Goal: Find contact information: Find contact information

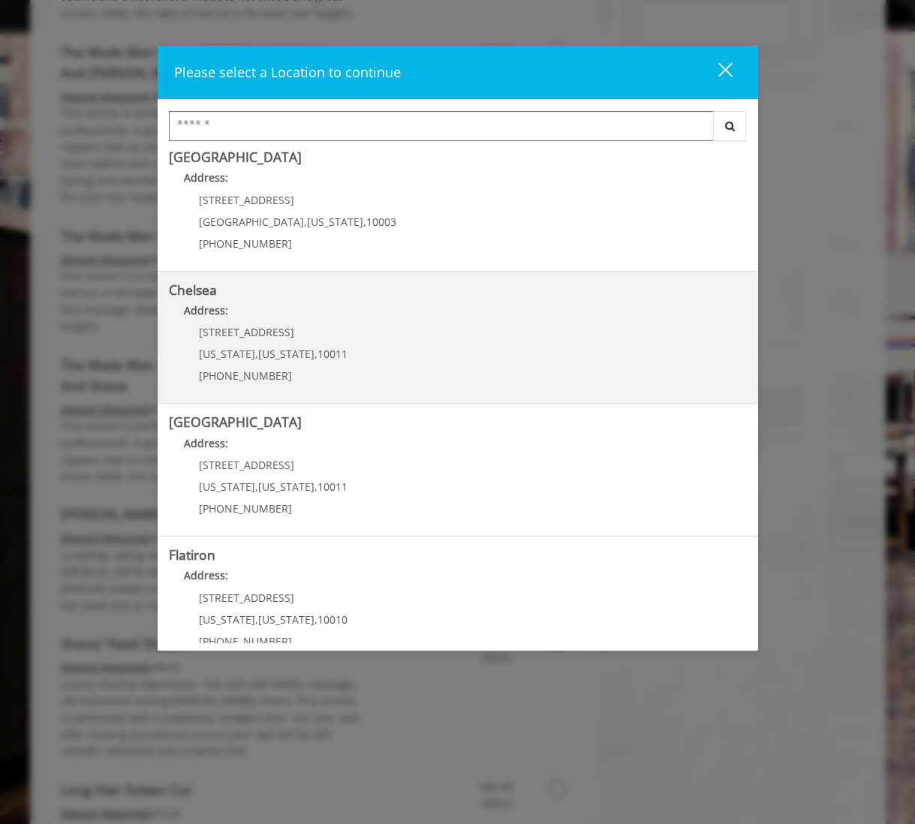
scroll to position [17, 0]
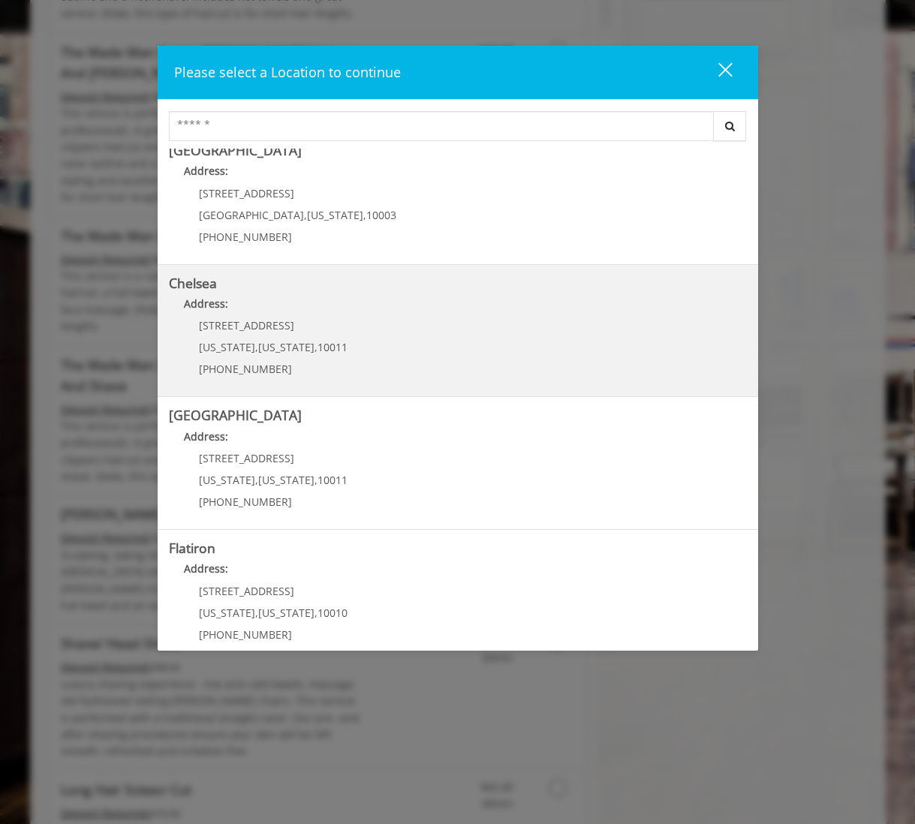
click at [197, 311] on b "Address:" at bounding box center [206, 304] width 44 height 14
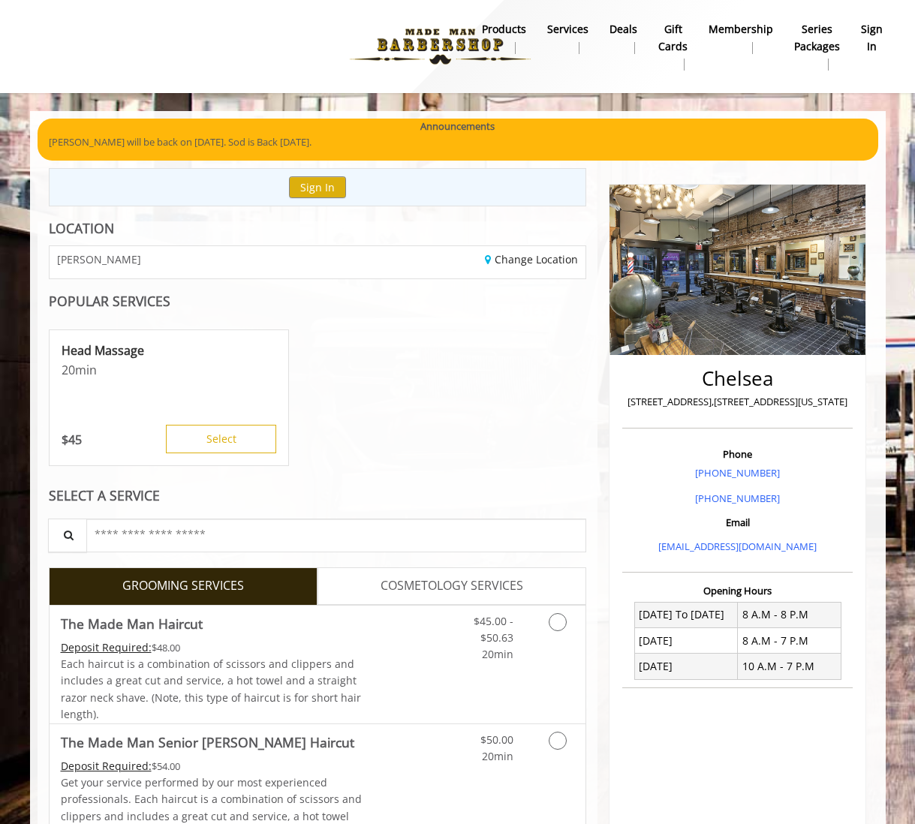
scroll to position [1, 0]
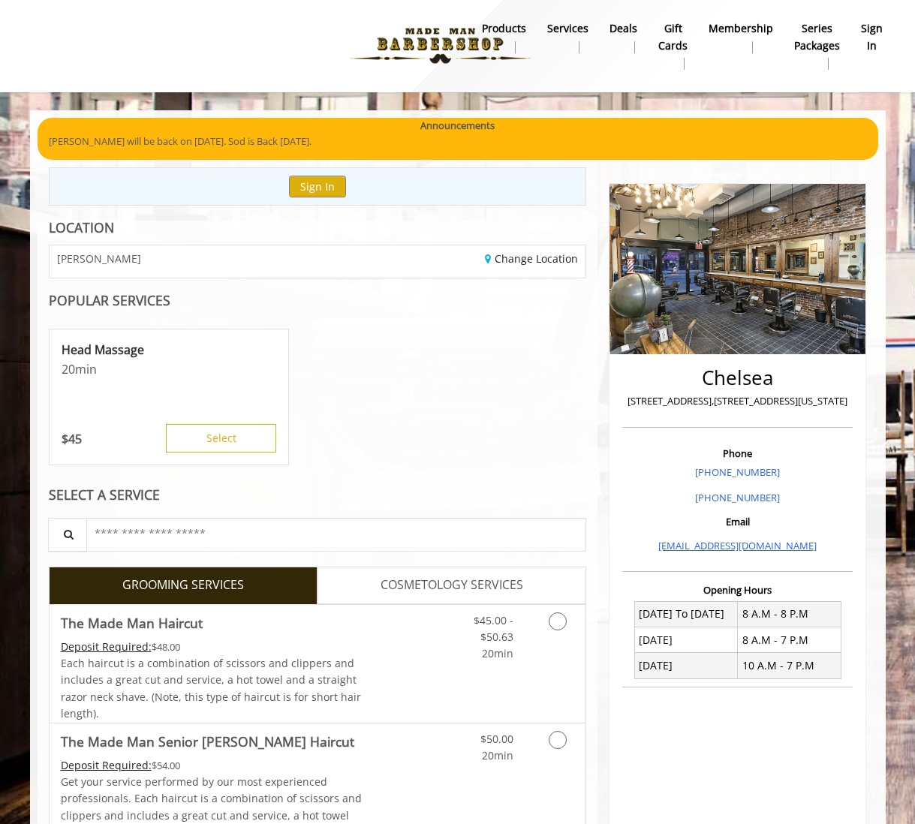
click at [725, 542] on link "[EMAIL_ADDRESS][DOMAIN_NAME]" at bounding box center [738, 546] width 158 height 14
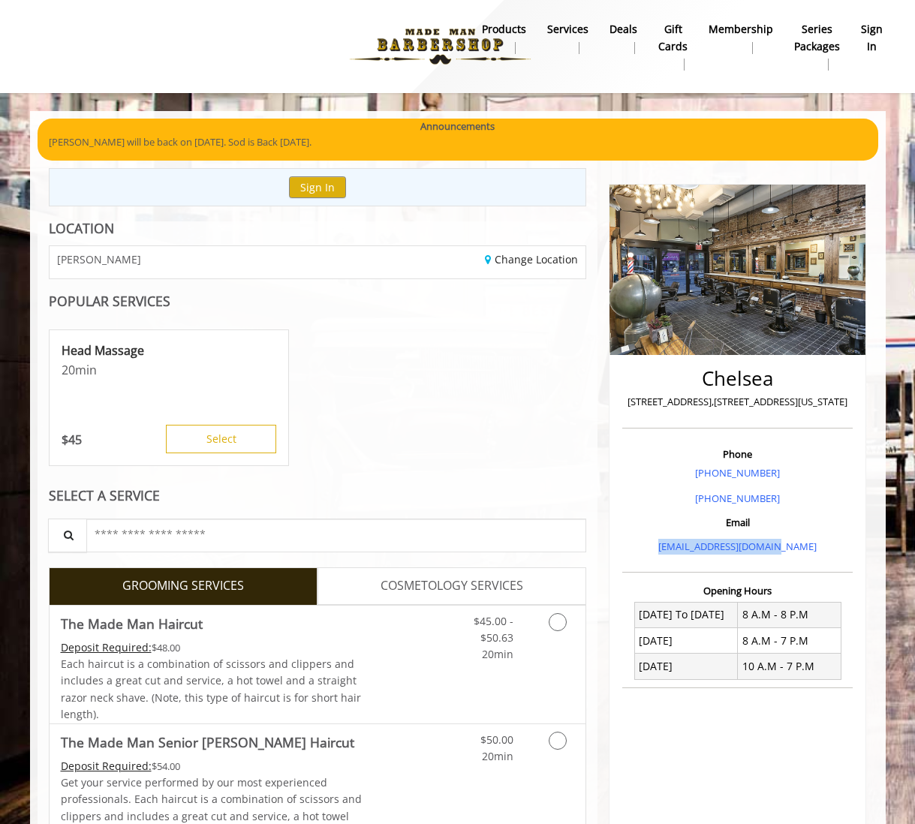
drag, startPoint x: 821, startPoint y: 543, endPoint x: 647, endPoint y: 541, distance: 174.2
click at [647, 541] on p "[EMAIL_ADDRESS][DOMAIN_NAME]" at bounding box center [737, 547] width 223 height 16
copy link "[EMAIL_ADDRESS][DOMAIN_NAME]"
